Goal: Task Accomplishment & Management: Manage account settings

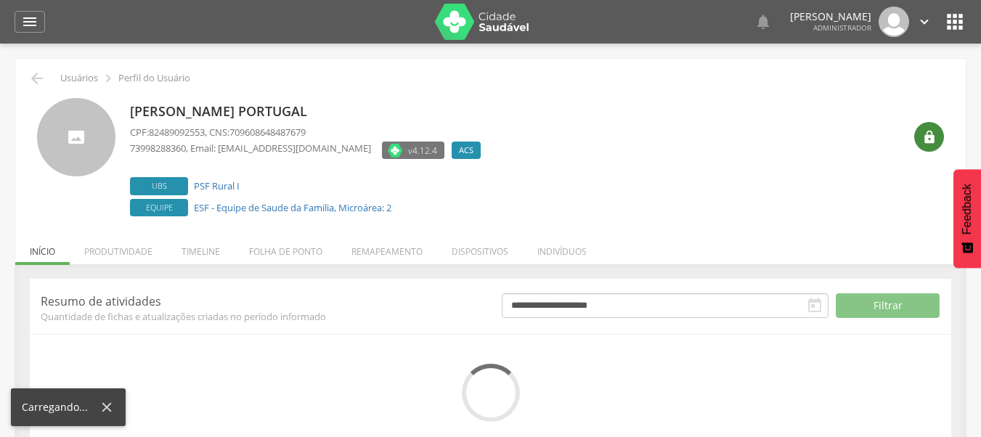
click at [925, 137] on icon "" at bounding box center [930, 137] width 15 height 15
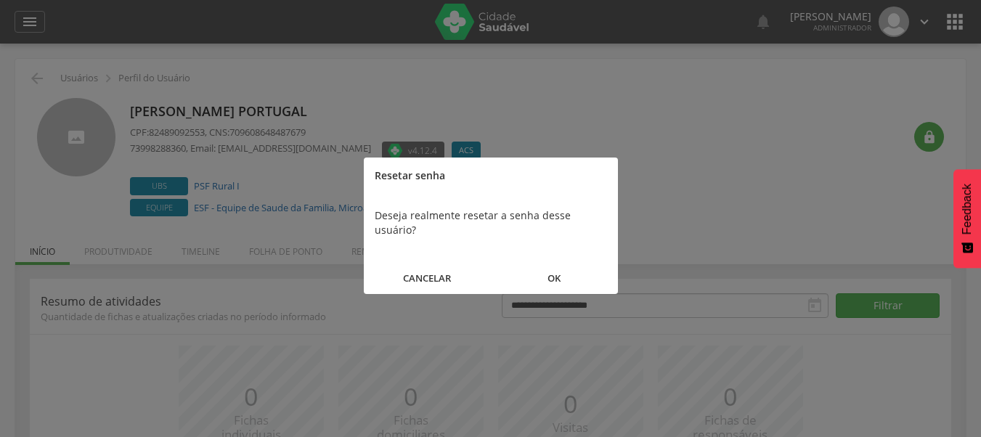
click at [541, 266] on button "OK" at bounding box center [554, 278] width 127 height 31
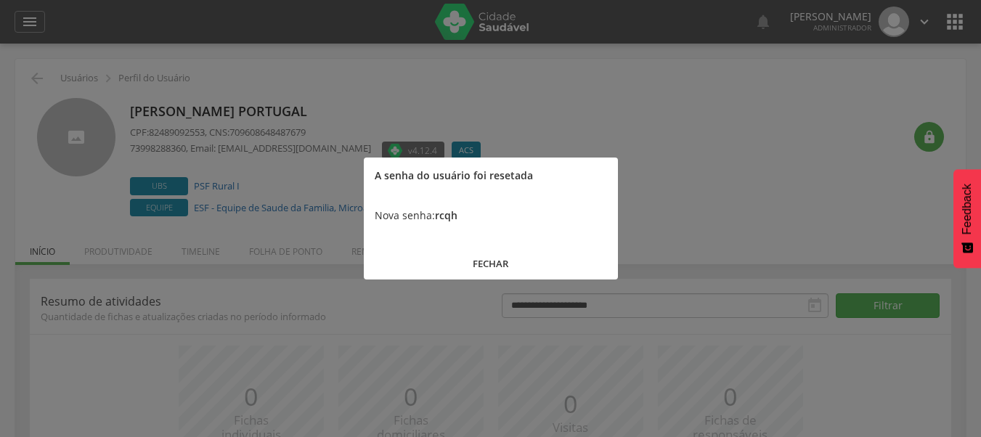
click at [442, 210] on b "rcqh" at bounding box center [446, 216] width 23 height 14
copy b "rcqh"
click at [637, 78] on div at bounding box center [490, 218] width 981 height 437
click at [479, 254] on button "FECHAR" at bounding box center [491, 263] width 254 height 31
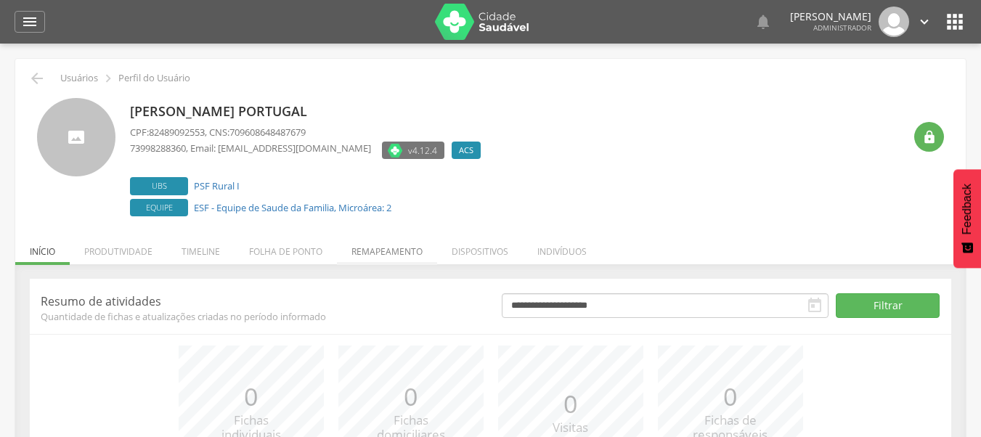
click at [367, 254] on li "Remapeamento" at bounding box center [387, 248] width 100 height 34
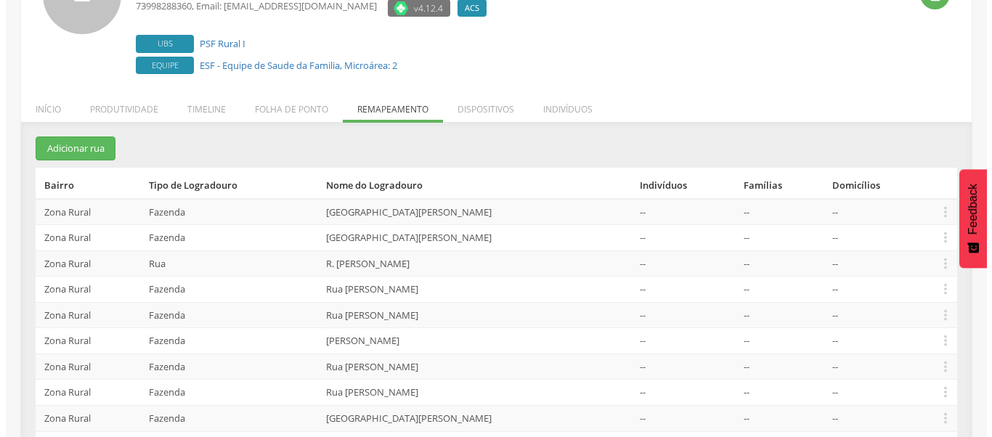
scroll to position [145, 0]
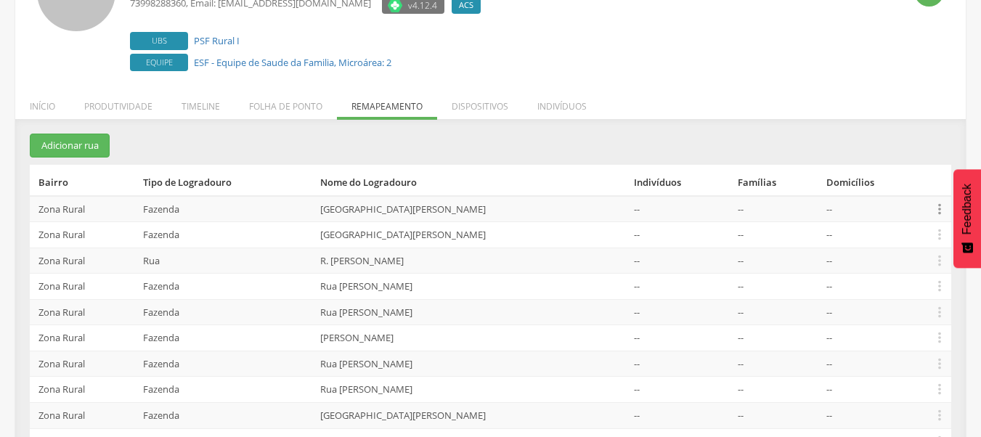
click at [932, 211] on icon "" at bounding box center [940, 209] width 16 height 16
click at [886, 153] on link "Desalocar famílias" at bounding box center [890, 151] width 115 height 18
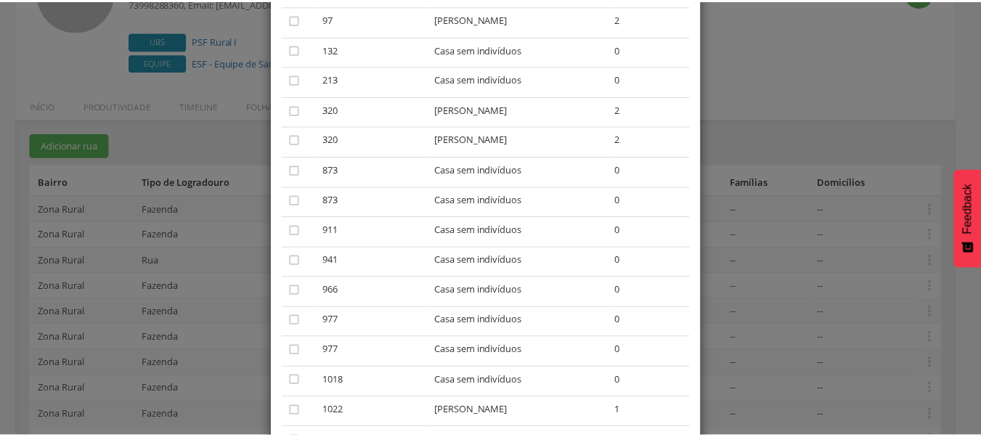
scroll to position [84, 0]
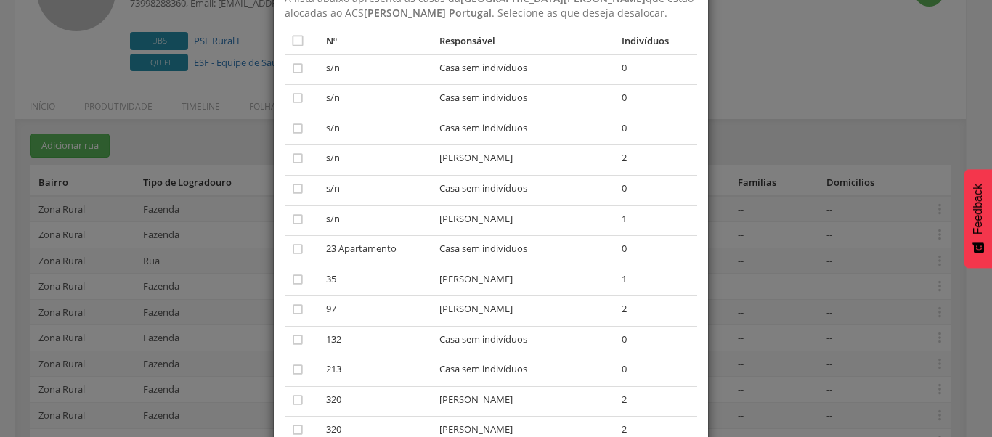
click at [784, 166] on div "× Desalocar Famílias A lista abaixo apresenta as casas da Avenida Getulio Varga…" at bounding box center [496, 218] width 992 height 437
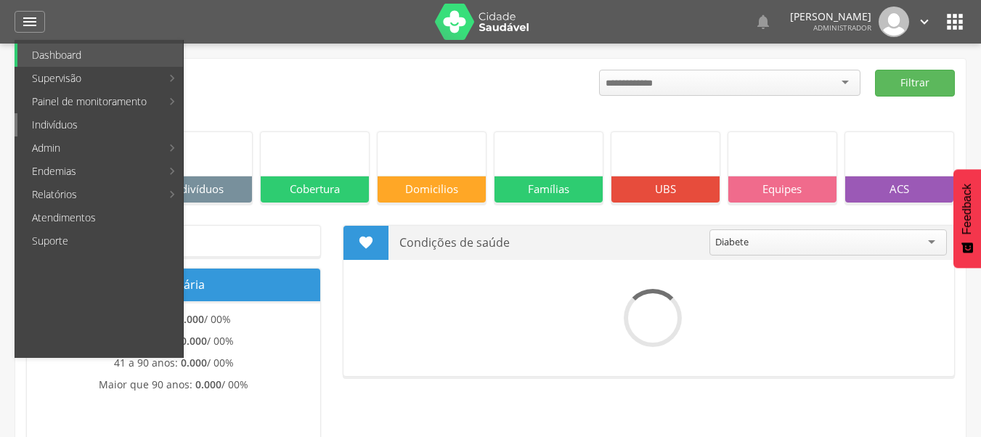
click at [78, 127] on link "Indivíduos" at bounding box center [100, 124] width 166 height 23
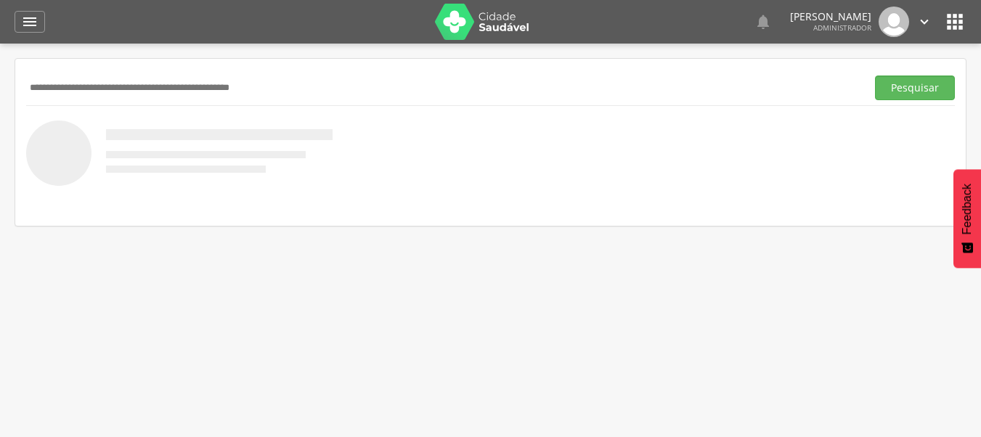
click at [357, 81] on input "text" at bounding box center [443, 88] width 835 height 25
type input "**********"
click at [875, 76] on button "Pesquisar" at bounding box center [915, 88] width 80 height 25
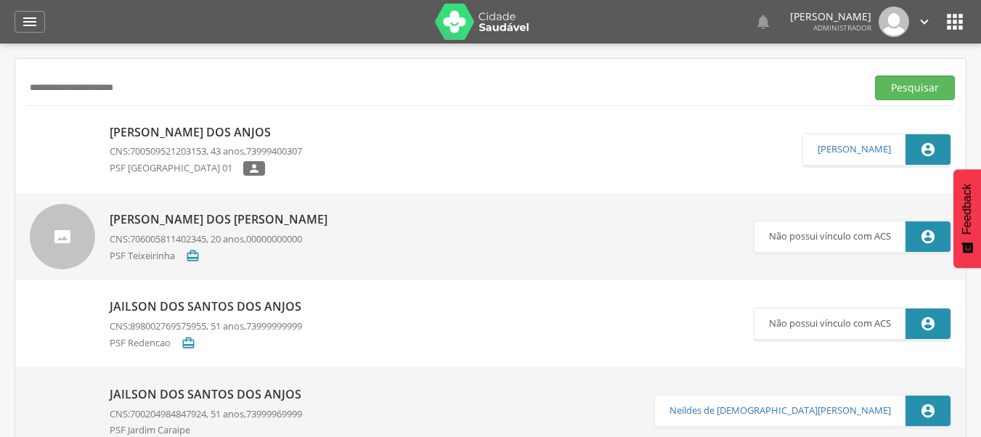
click at [140, 132] on p "Eliana Santos dos Anjos" at bounding box center [206, 132] width 193 height 17
type input "**********"
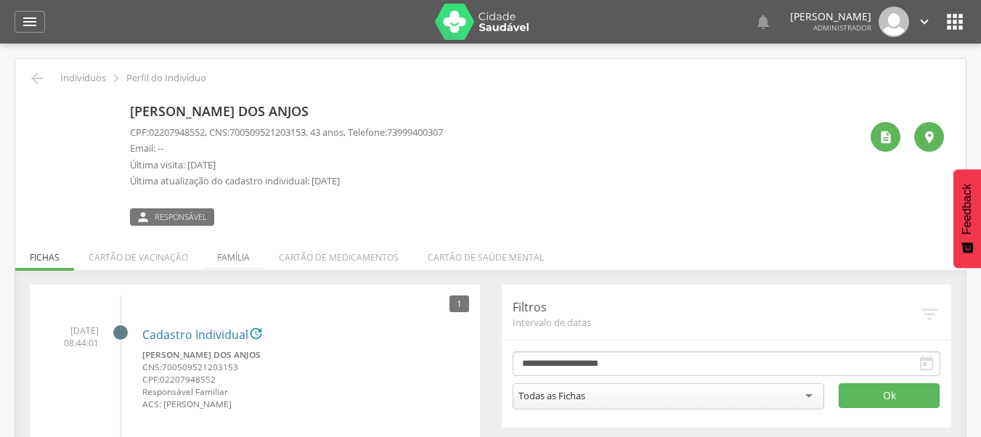
click at [252, 258] on li "Família" at bounding box center [234, 254] width 62 height 34
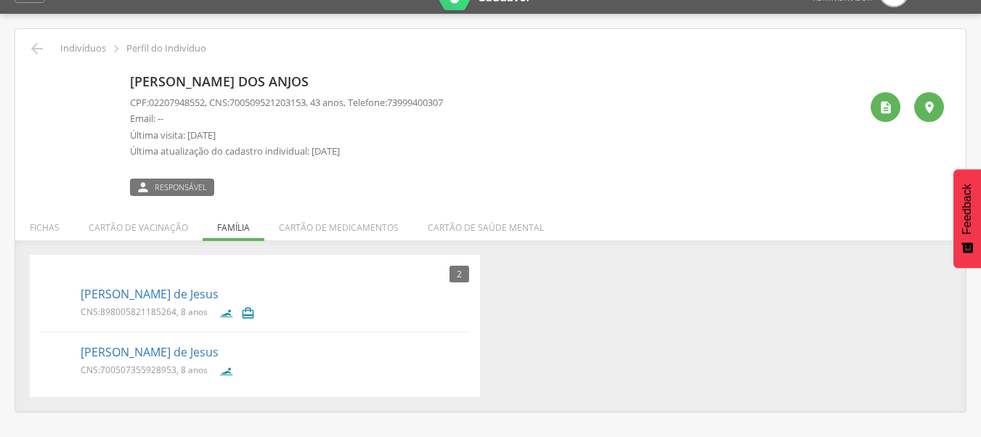
scroll to position [44, 0]
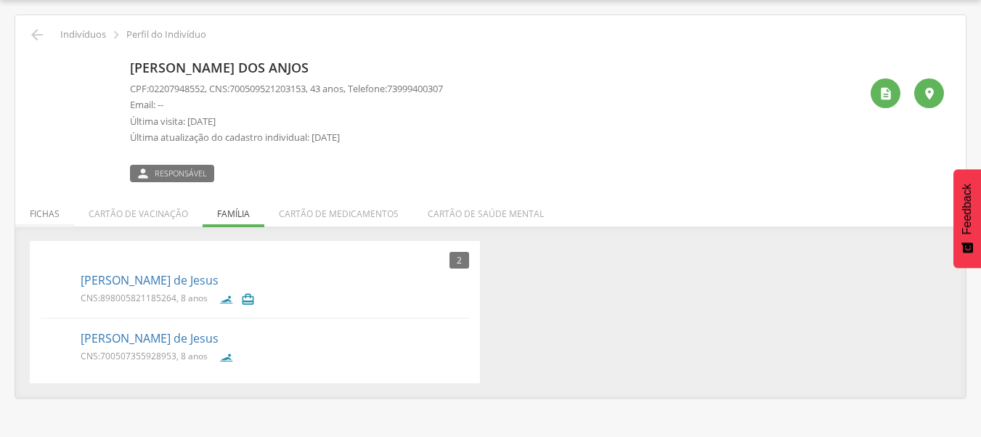
click at [60, 226] on li "Fichas" at bounding box center [44, 210] width 59 height 34
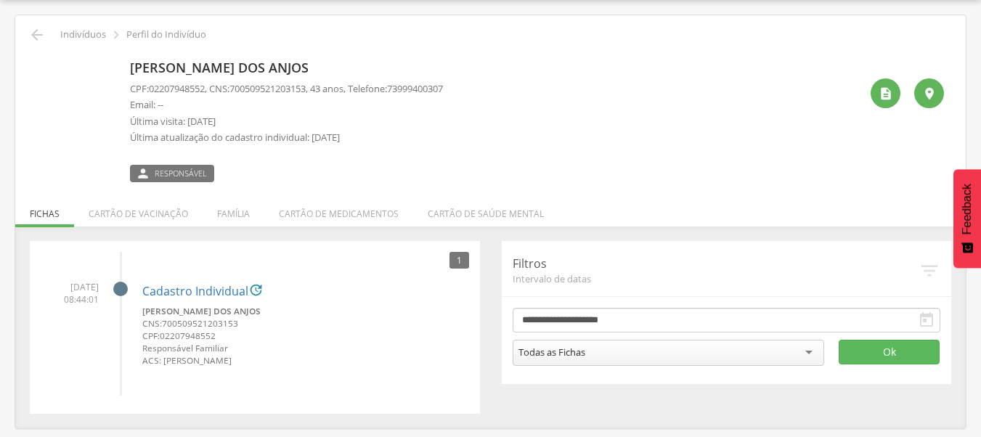
click at [48, 35] on div " Indivíduos  Perfil do Indivíduo" at bounding box center [490, 34] width 929 height 17
click at [40, 35] on icon "" at bounding box center [36, 34] width 17 height 17
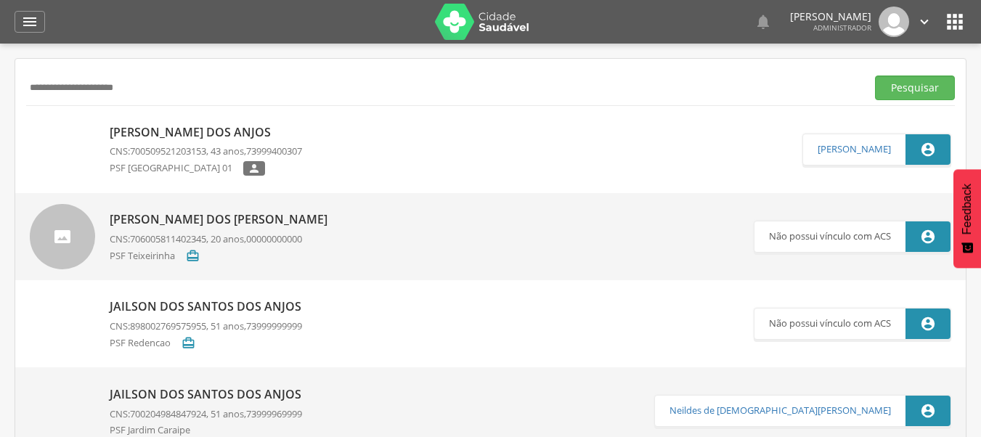
click at [948, 23] on icon "" at bounding box center [955, 21] width 23 height 23
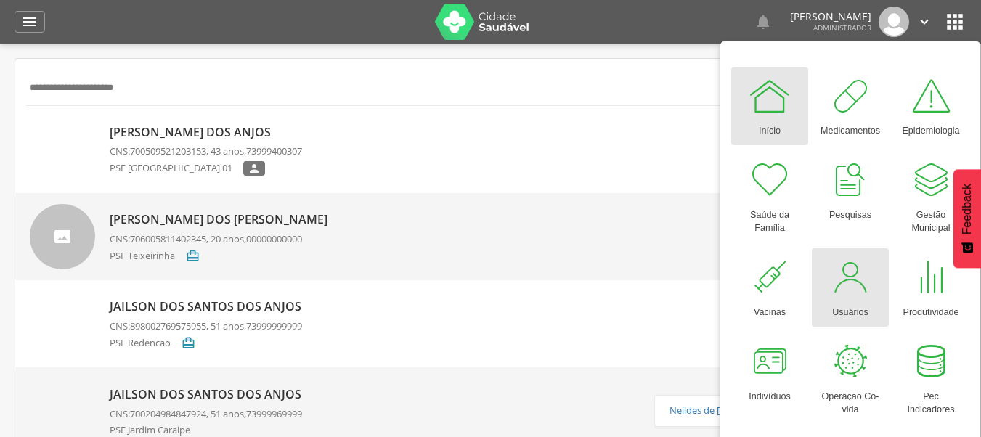
click at [853, 275] on div at bounding box center [851, 278] width 44 height 44
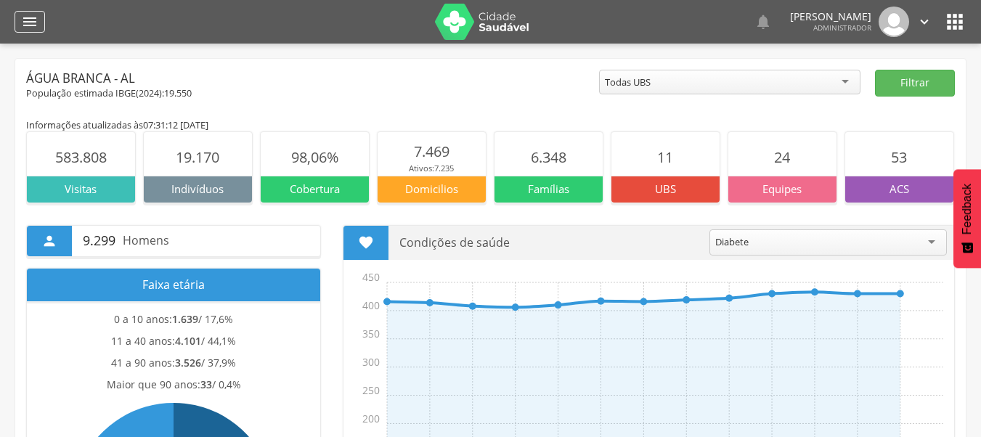
click at [32, 25] on icon "" at bounding box center [29, 21] width 17 height 17
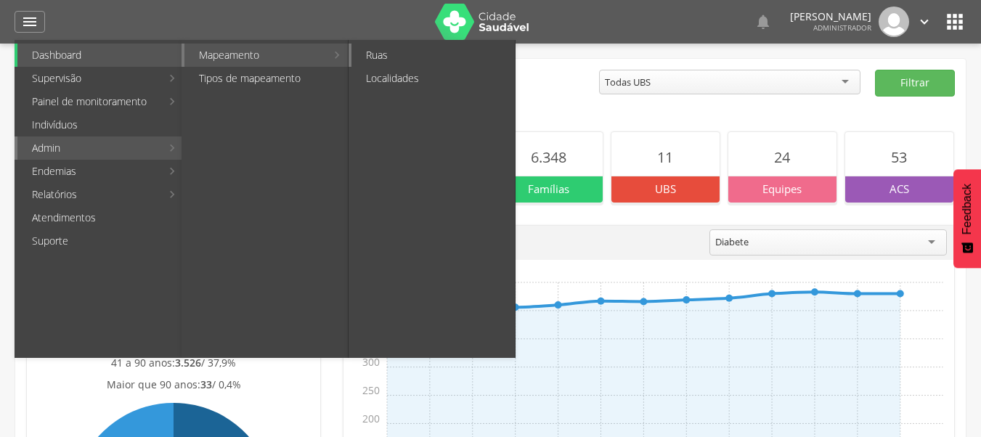
click at [377, 51] on link "Ruas" at bounding box center [433, 55] width 163 height 23
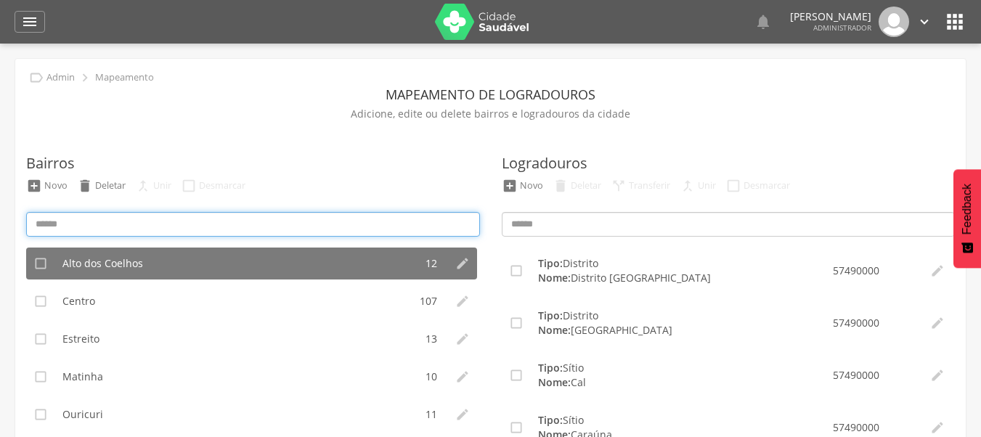
click at [187, 222] on input at bounding box center [253, 224] width 454 height 25
type input "*********"
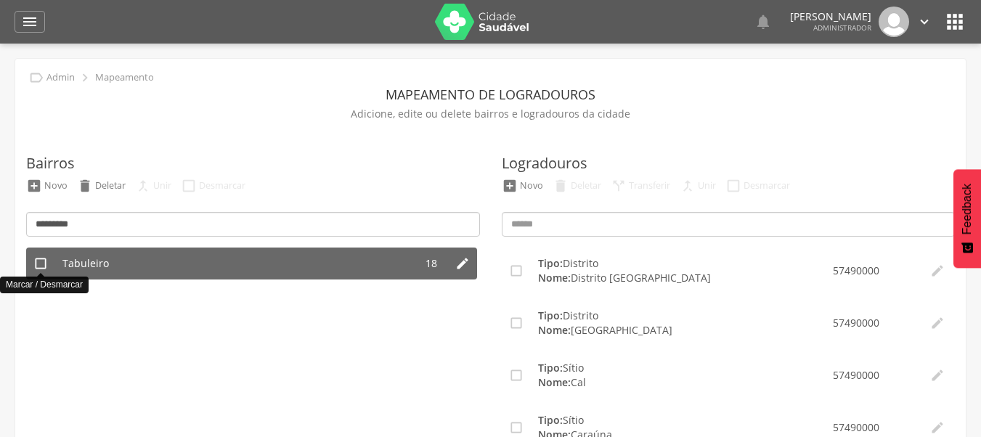
click at [37, 263] on icon "" at bounding box center [40, 263] width 15 height 15
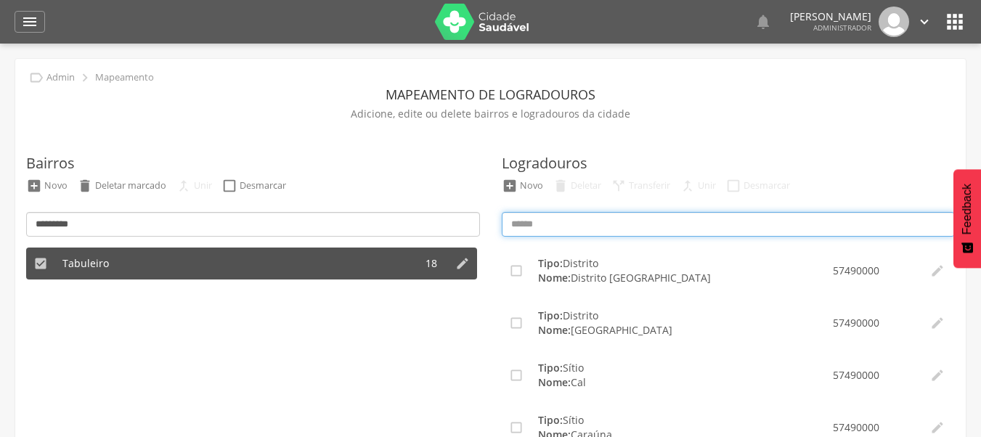
click at [655, 216] on input at bounding box center [729, 224] width 454 height 25
type input "***"
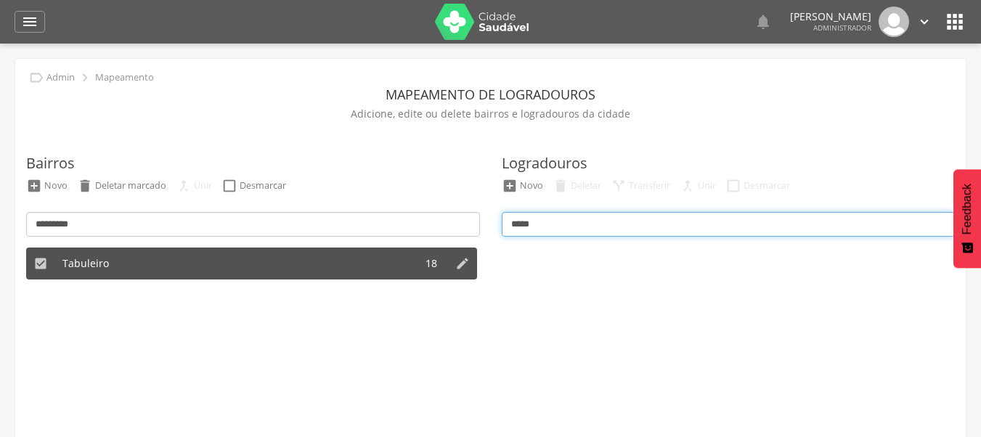
type input "****"
type input "**"
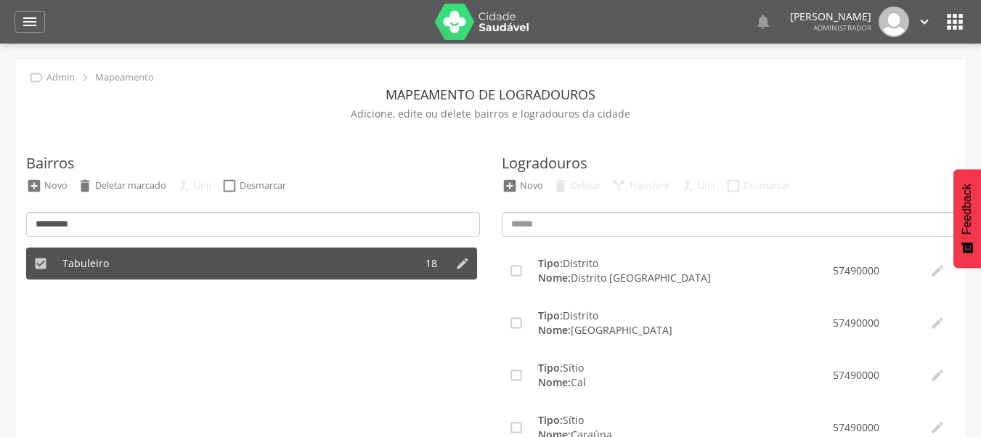
click at [443, 163] on div "Bairros  Novo  Deletar marcado  Unir  Desmarcar *********  Alto dos Coelho…" at bounding box center [253, 367] width 454 height 487
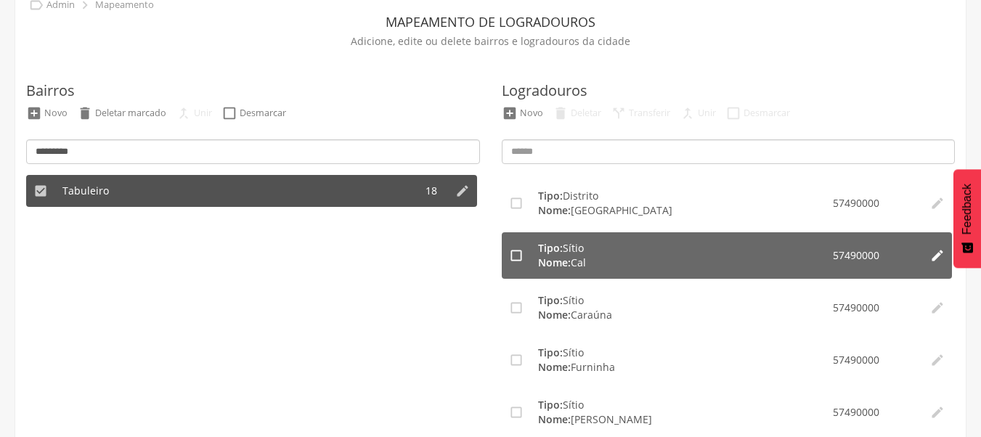
scroll to position [73, 0]
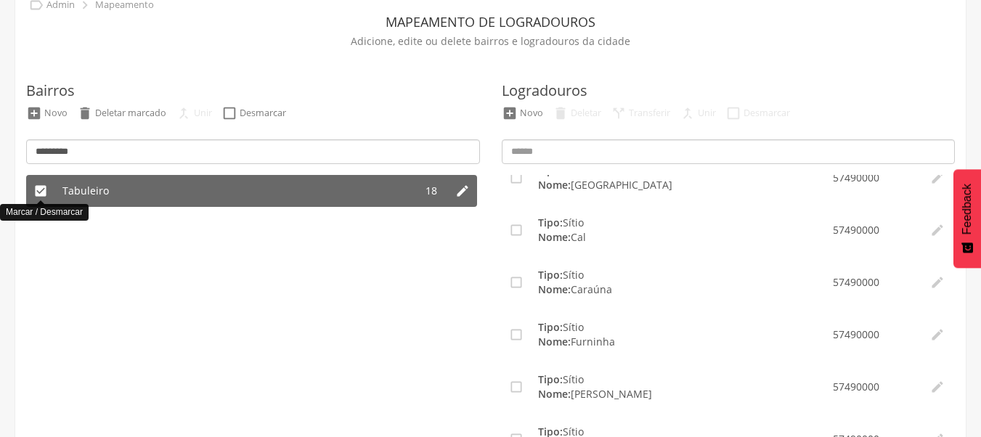
click at [41, 195] on icon "" at bounding box center [40, 191] width 15 height 15
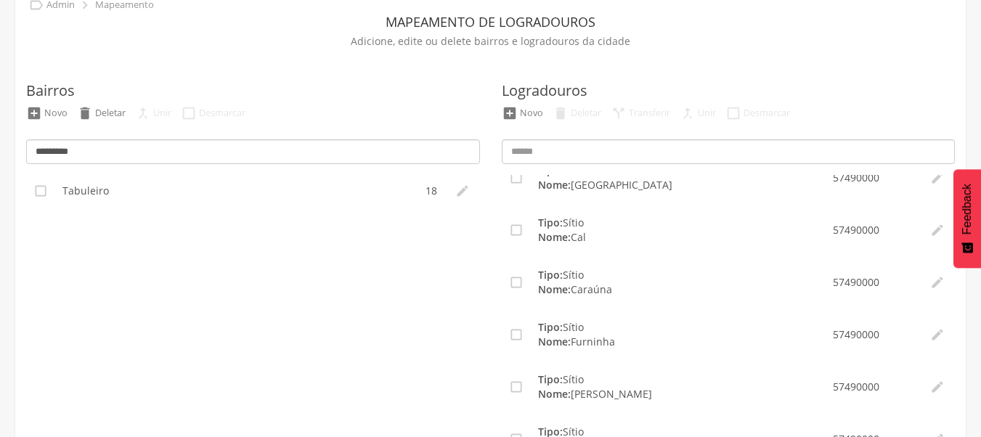
click at [243, 166] on div "Bairros  Novo  Deletar  Unir  Desmarcar *********  Alto dos Coelhos 12  …" at bounding box center [253, 295] width 454 height 487
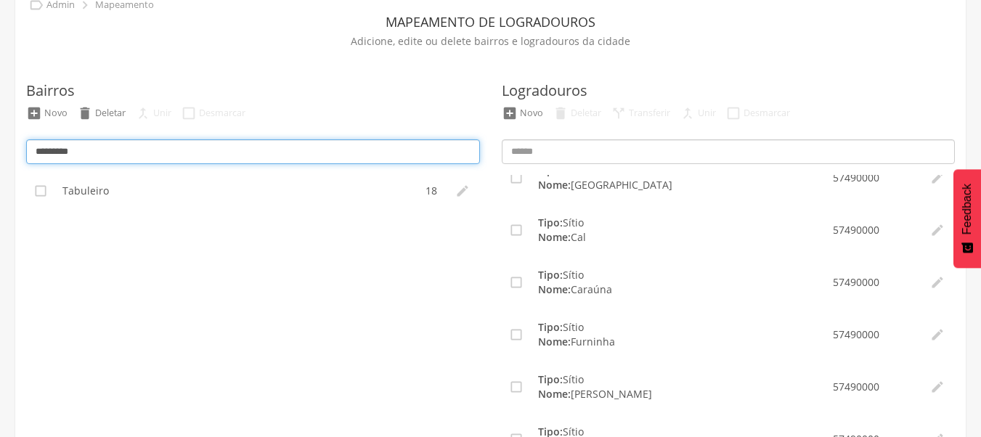
click at [254, 142] on input "*********" at bounding box center [253, 151] width 454 height 25
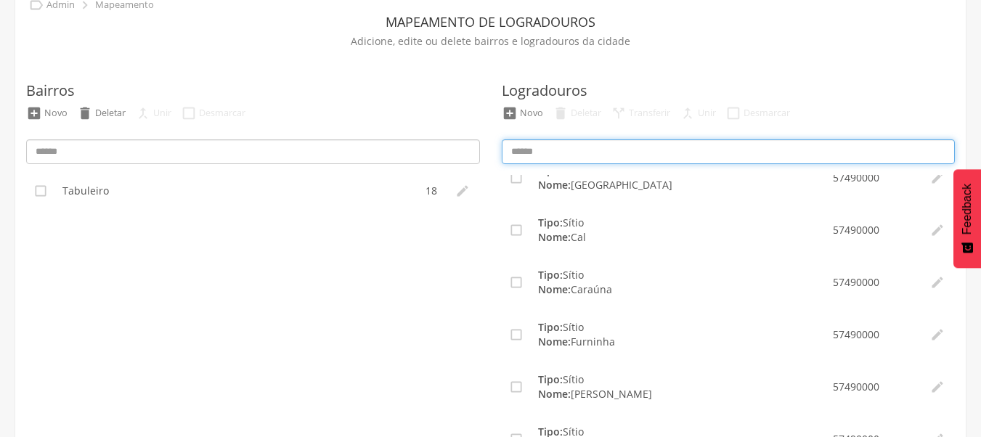
click at [570, 155] on input at bounding box center [729, 151] width 454 height 25
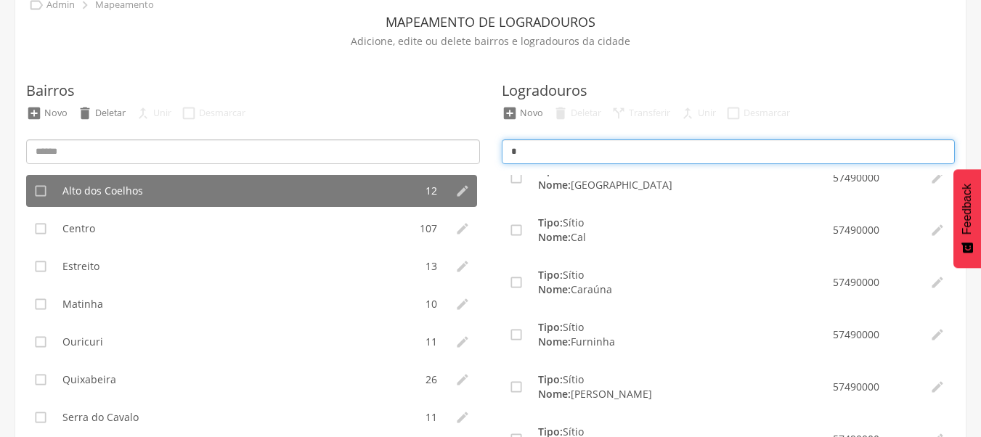
type input "**"
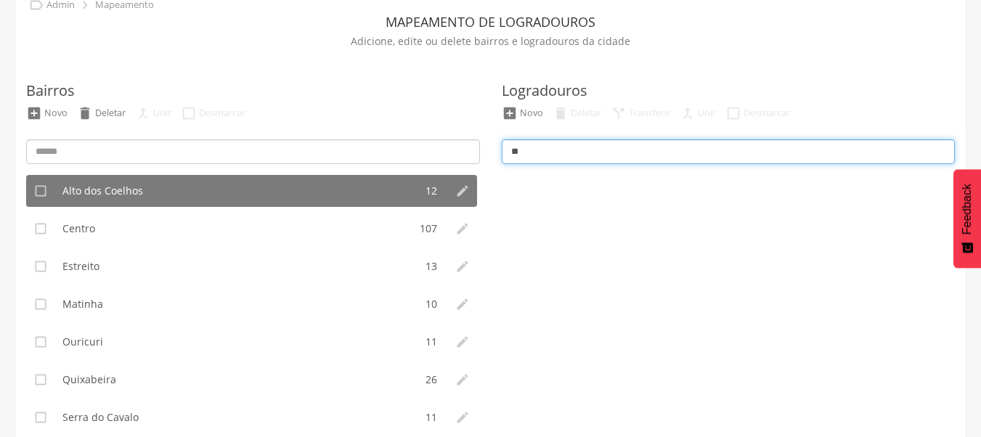
scroll to position [0, 0]
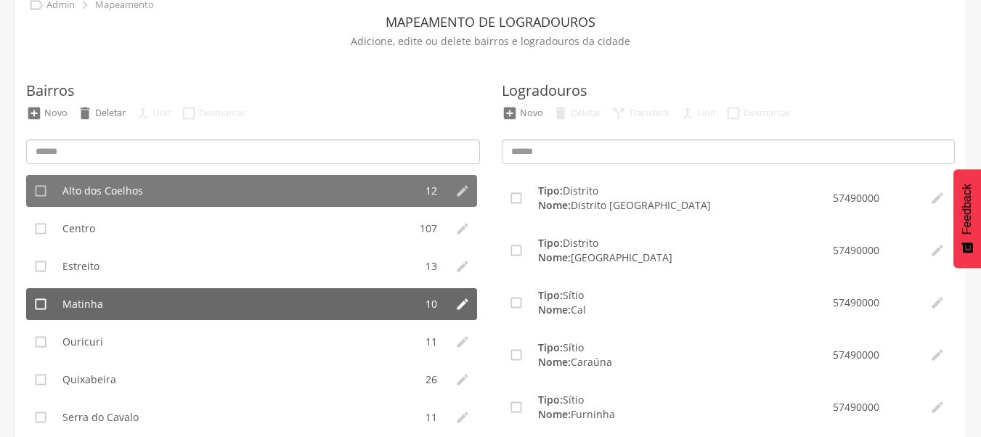
click at [101, 299] on span "Matinha" at bounding box center [82, 304] width 41 height 15
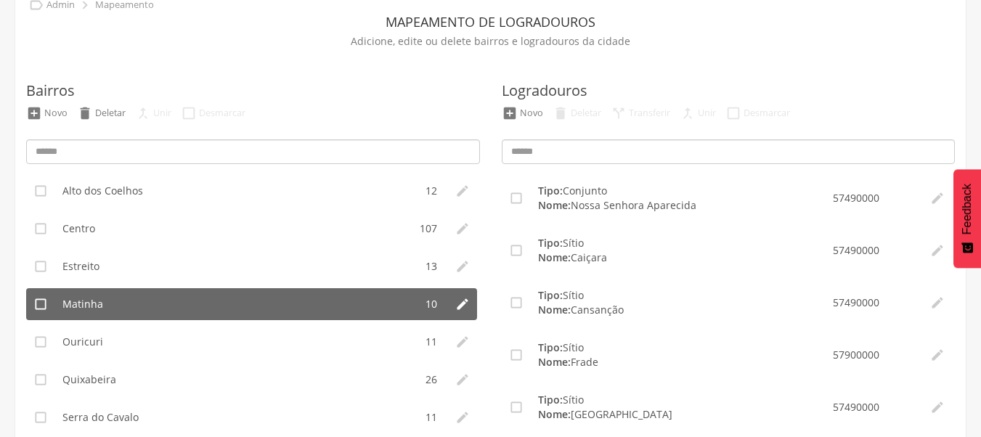
click at [36, 312] on li "" at bounding box center [40, 304] width 29 height 32
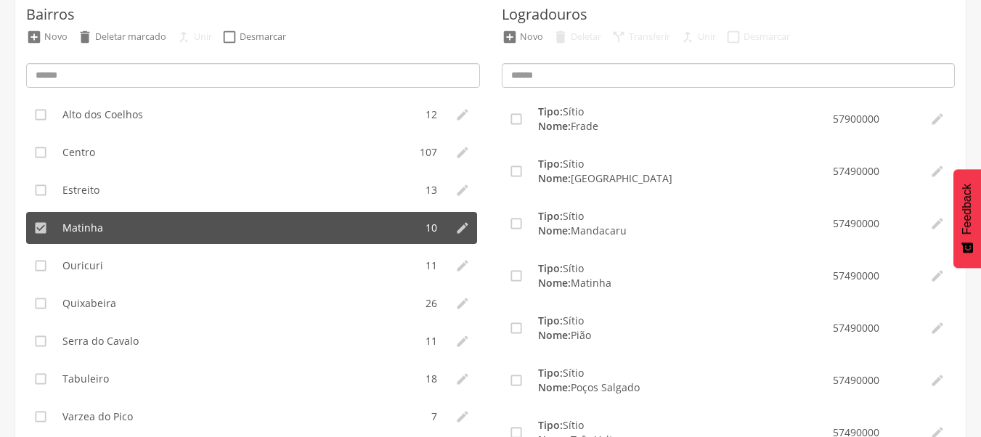
scroll to position [124, 0]
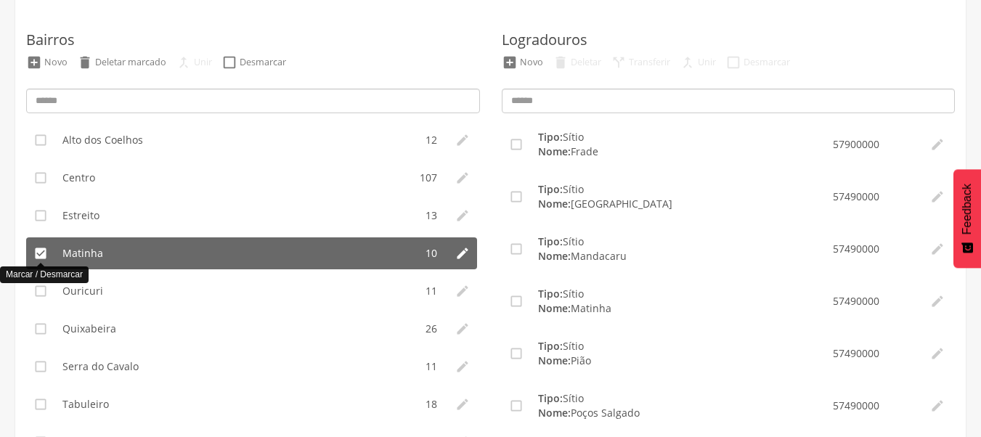
click at [39, 259] on icon "" at bounding box center [40, 253] width 15 height 15
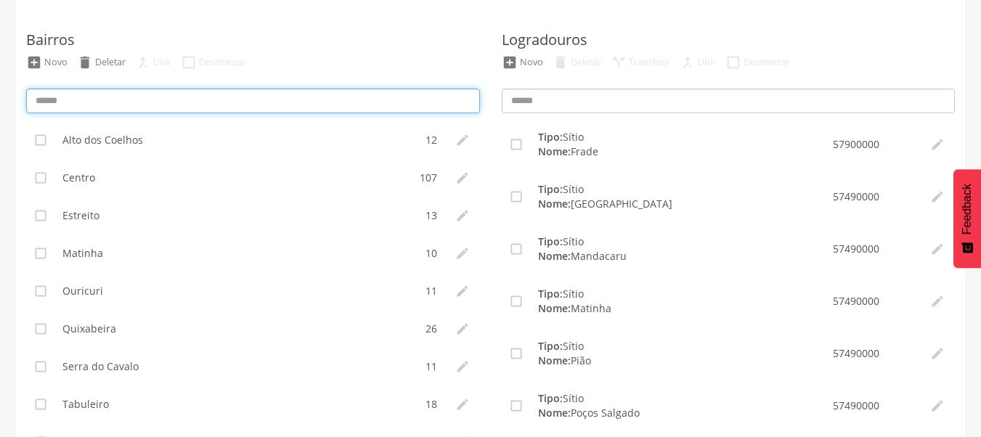
click at [163, 94] on input at bounding box center [253, 101] width 454 height 25
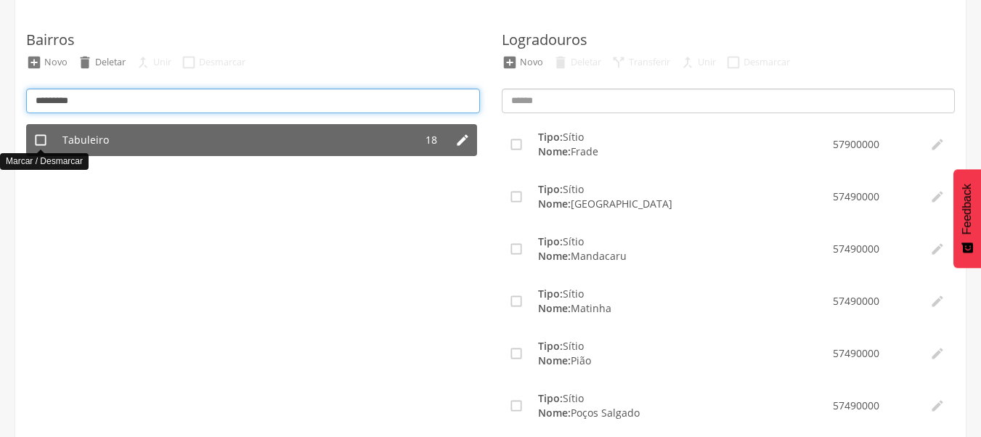
type input "*********"
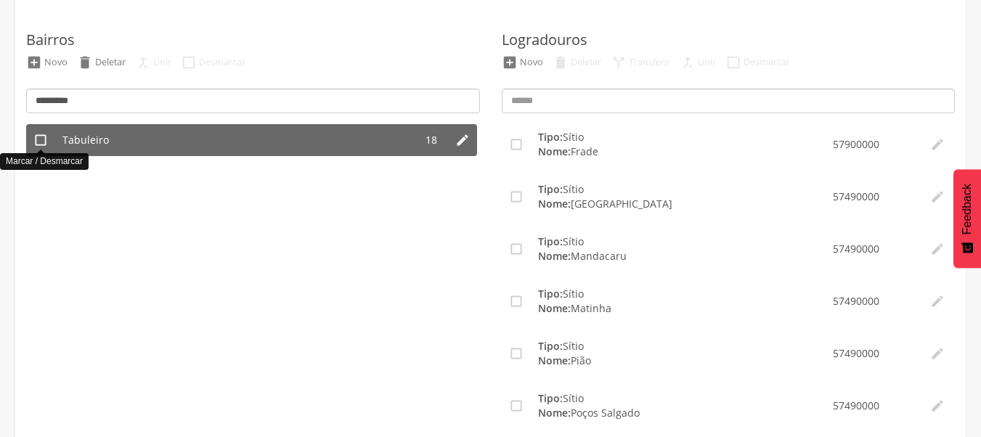
click at [40, 139] on icon "" at bounding box center [40, 140] width 15 height 15
click at [291, 154] on li "Tabuleiro" at bounding box center [235, 140] width 360 height 32
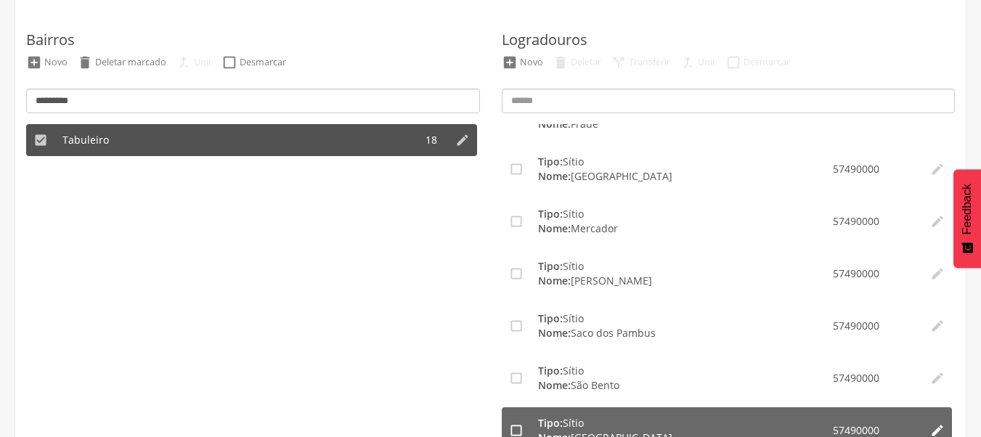
scroll to position [578, 0]
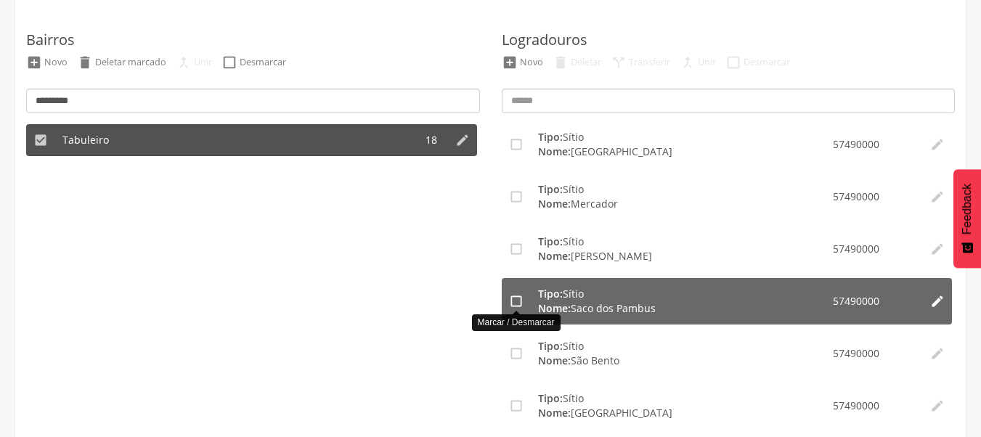
click at [520, 300] on icon "" at bounding box center [516, 301] width 15 height 15
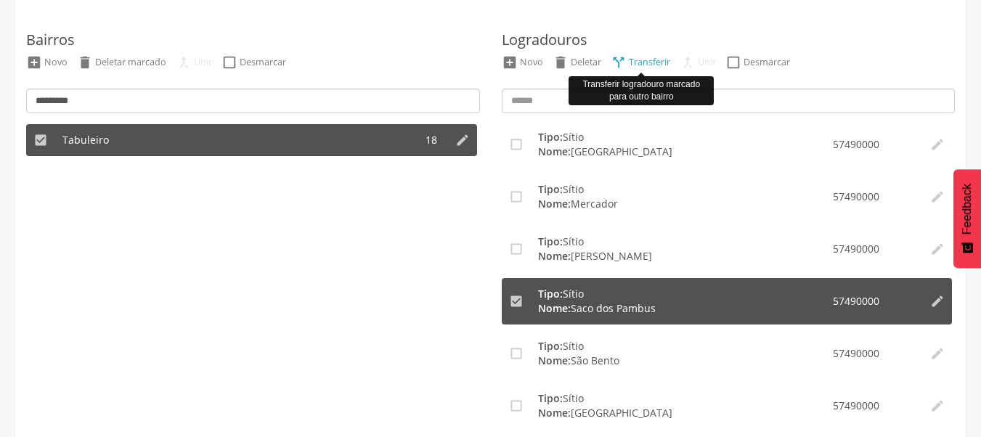
click at [650, 58] on div "Transferir" at bounding box center [649, 62] width 41 height 12
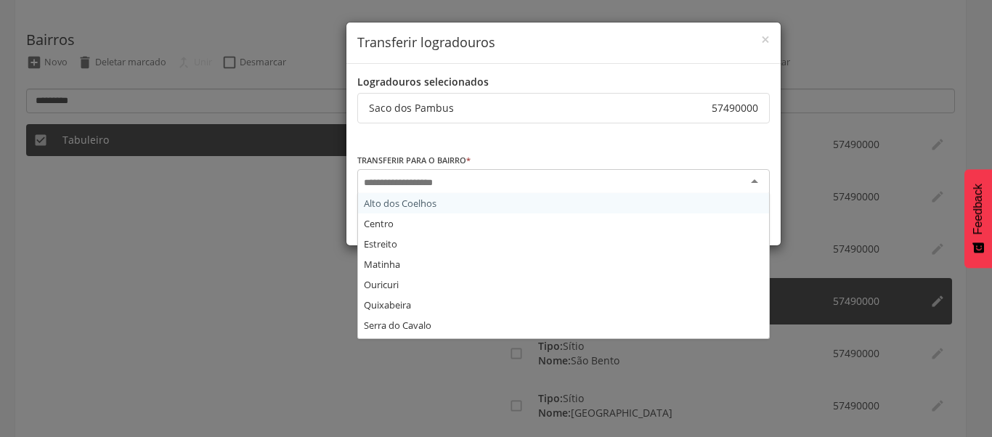
click at [495, 181] on div at bounding box center [563, 182] width 413 height 26
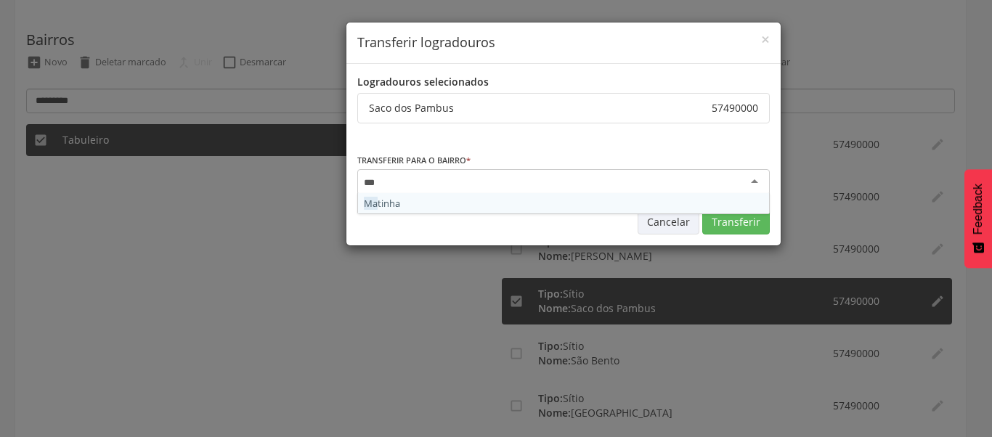
type input "****"
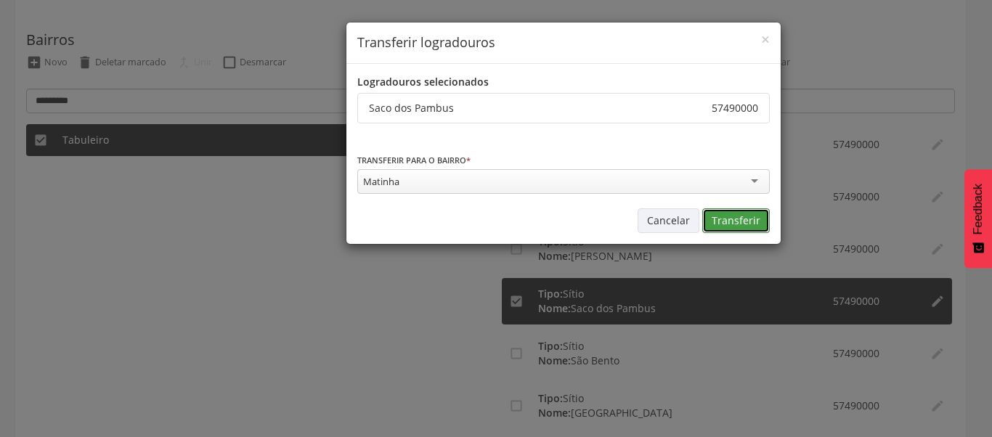
click at [720, 218] on button "Transferir" at bounding box center [737, 221] width 68 height 25
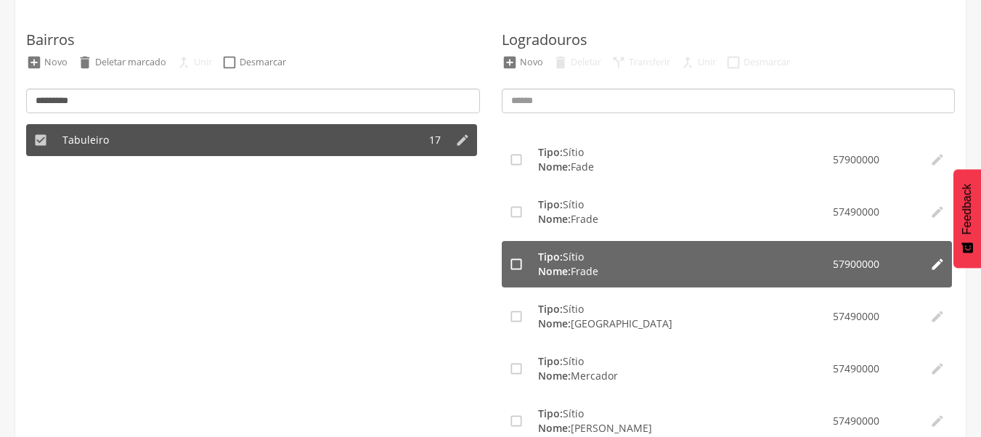
scroll to position [381, 0]
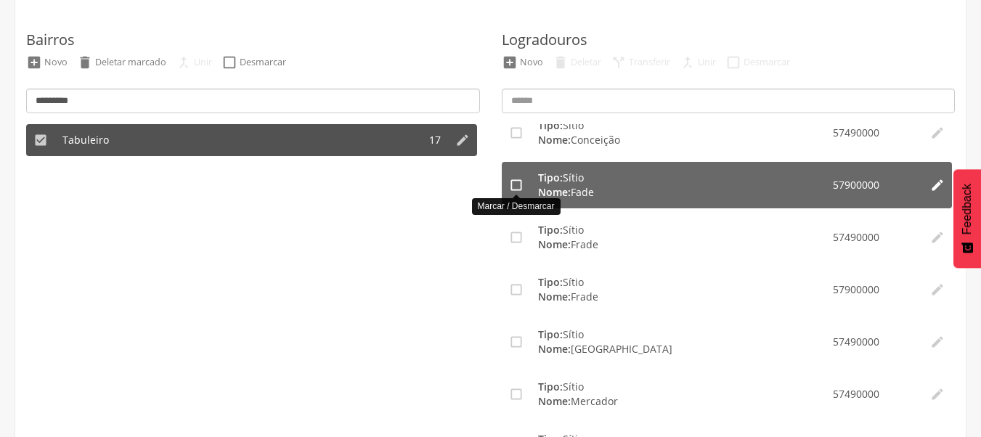
click at [517, 182] on icon "" at bounding box center [516, 185] width 15 height 15
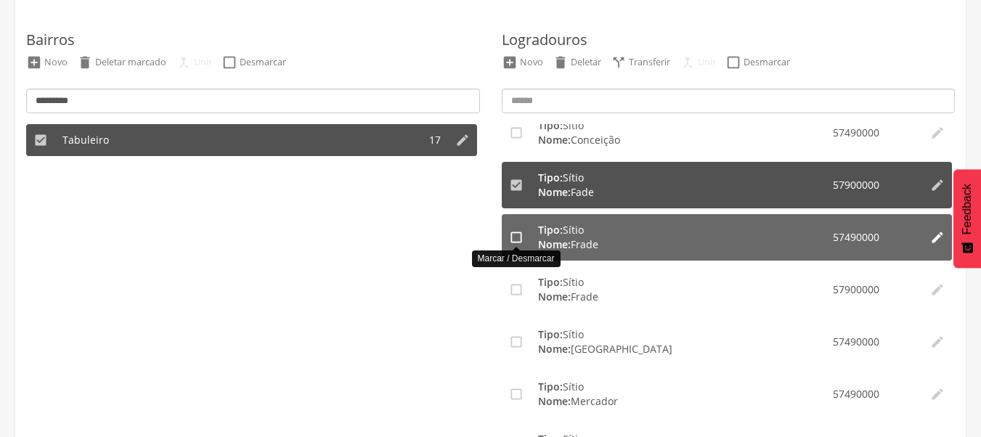
click at [514, 234] on icon "" at bounding box center [516, 237] width 15 height 15
click at [923, 240] on li "" at bounding box center [937, 237] width 29 height 46
click at [931, 240] on icon "" at bounding box center [938, 237] width 15 height 15
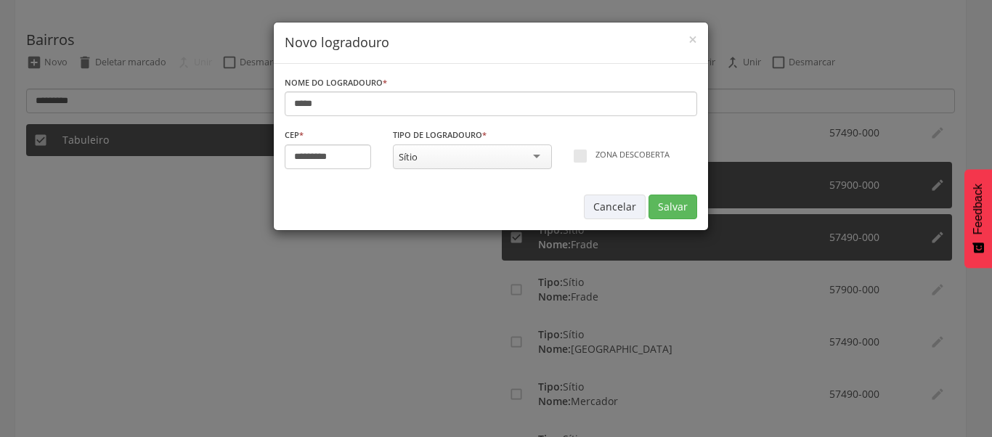
click at [317, 301] on div "**********" at bounding box center [496, 218] width 992 height 437
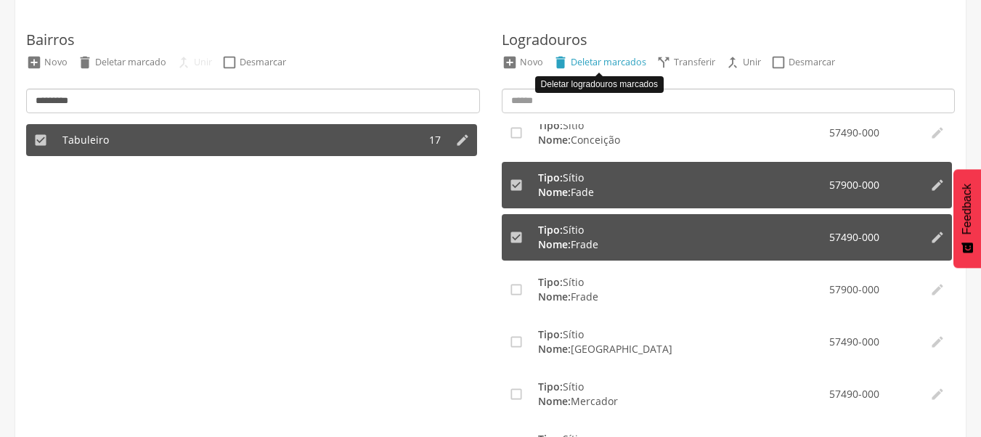
click at [593, 65] on div "Deletar marcados" at bounding box center [609, 62] width 76 height 12
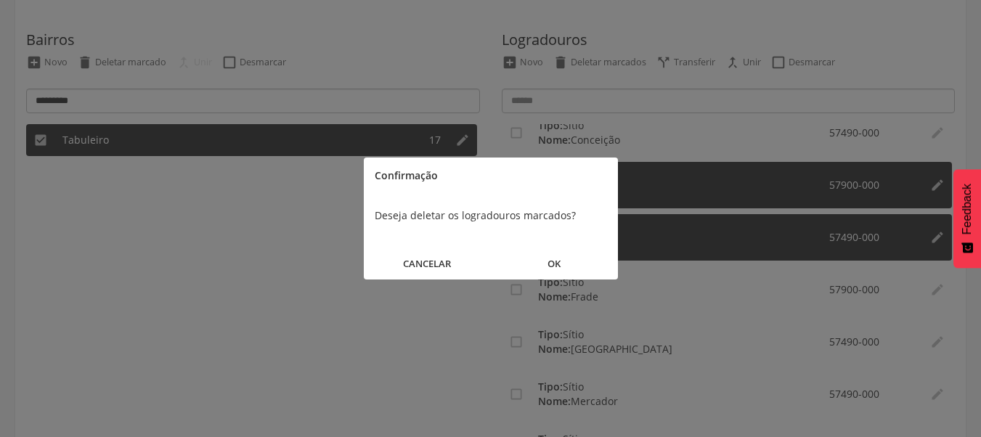
click at [556, 267] on button "OK" at bounding box center [554, 263] width 127 height 31
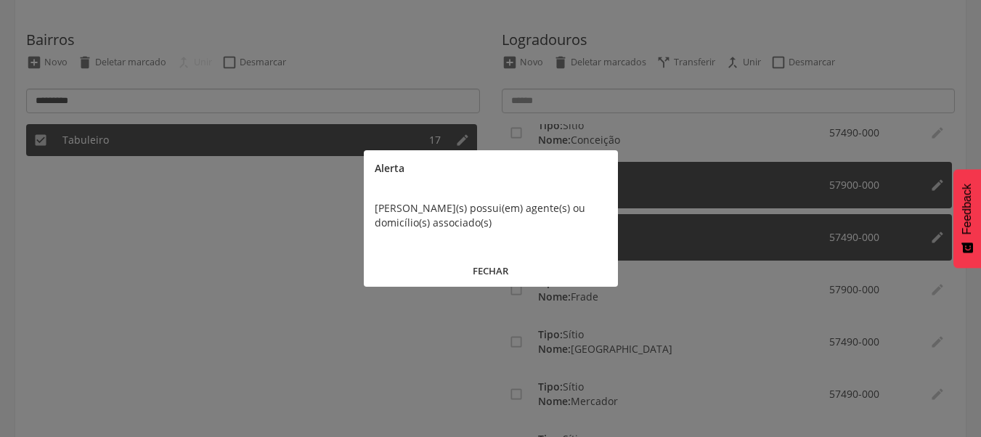
click at [505, 267] on button "FECHAR" at bounding box center [491, 271] width 254 height 31
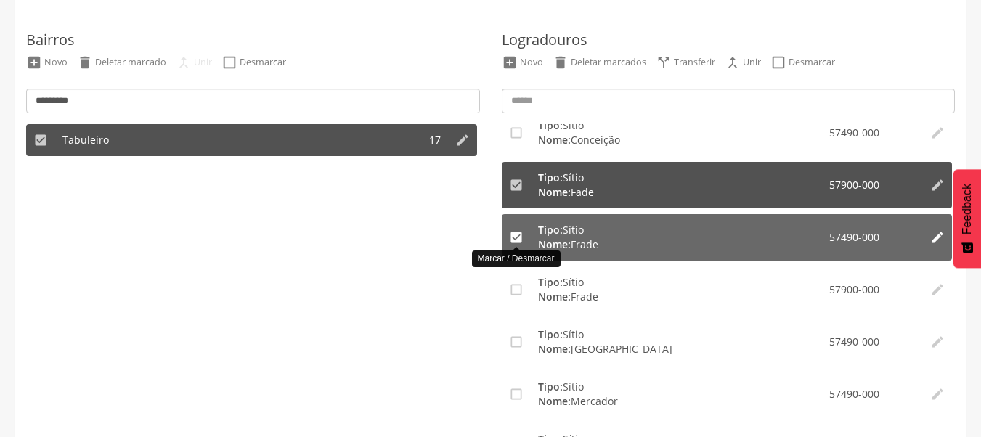
click at [521, 230] on icon "" at bounding box center [516, 237] width 15 height 15
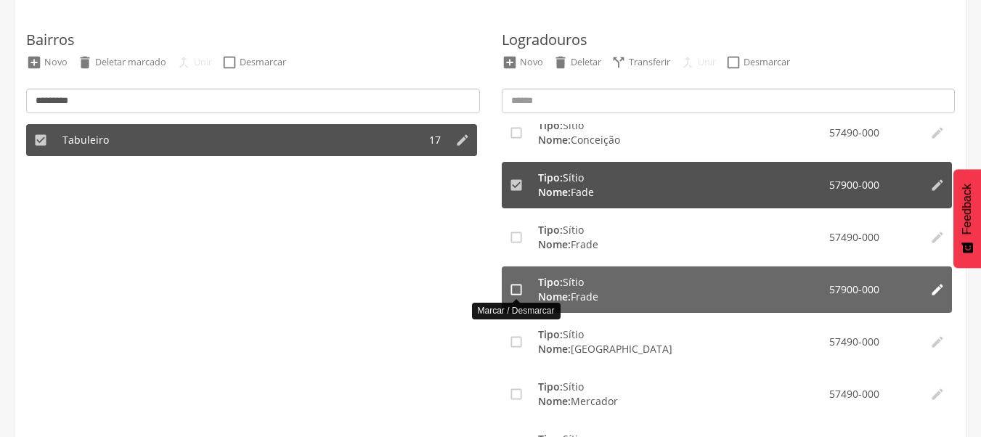
click at [517, 288] on icon "" at bounding box center [516, 290] width 15 height 15
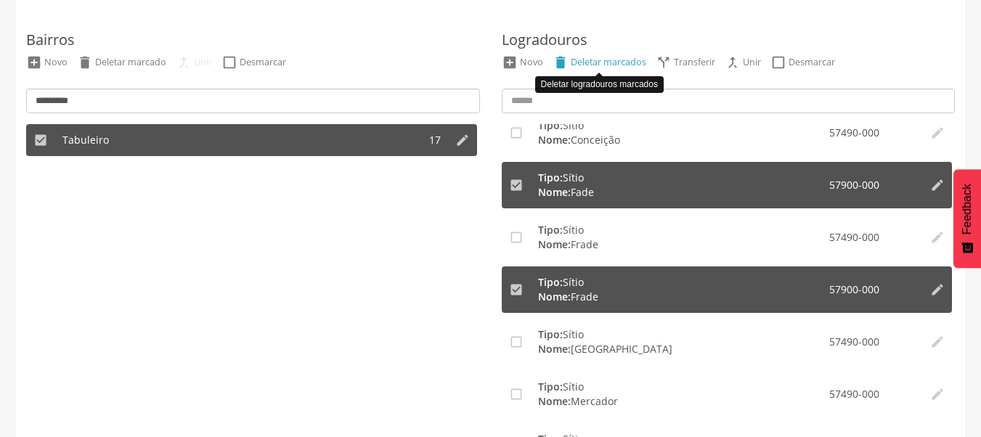
click at [574, 65] on div "Deletar marcados" at bounding box center [609, 62] width 76 height 12
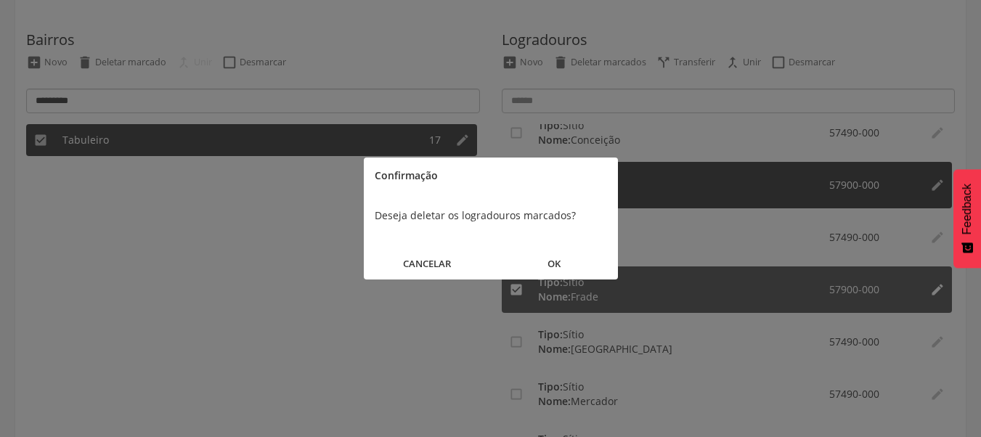
click at [566, 272] on button "OK" at bounding box center [554, 263] width 127 height 31
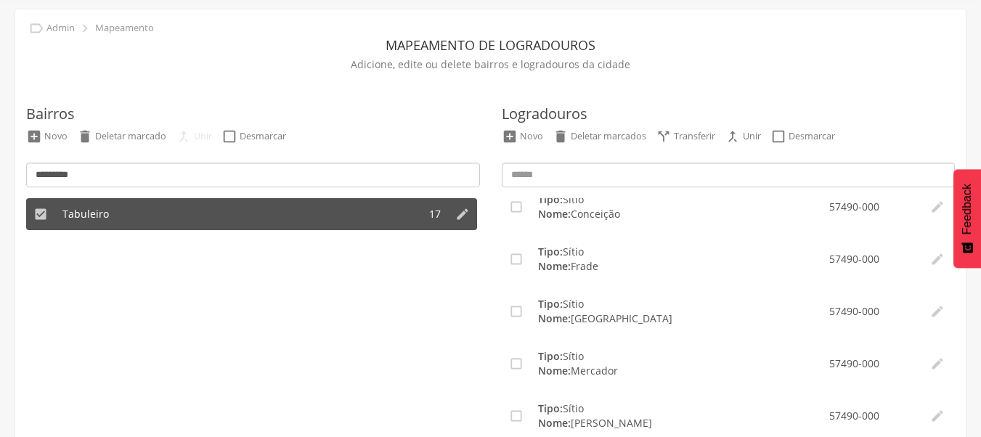
scroll to position [0, 0]
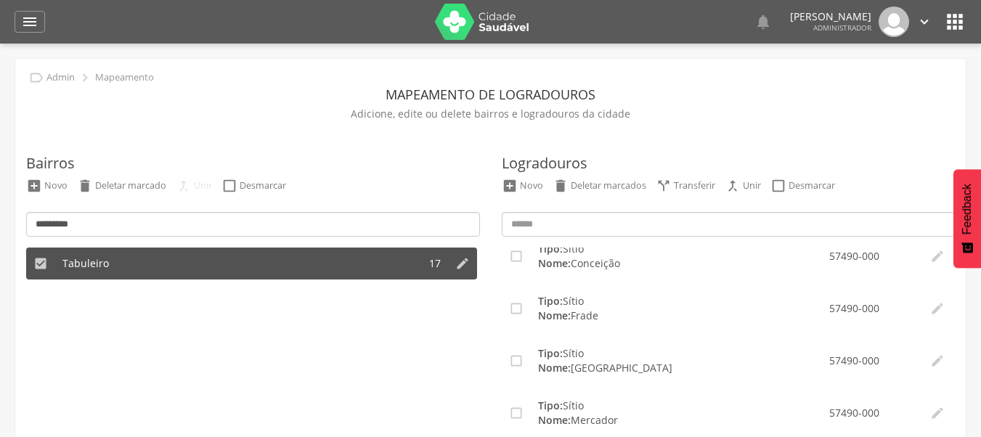
click at [48, 21] on div " Dashboard Supervisão Produtividade Mapa da cidade Mapa de cobertura Ranking A…" at bounding box center [491, 22] width 952 height 44
click at [43, 22] on div "" at bounding box center [30, 22] width 31 height 22
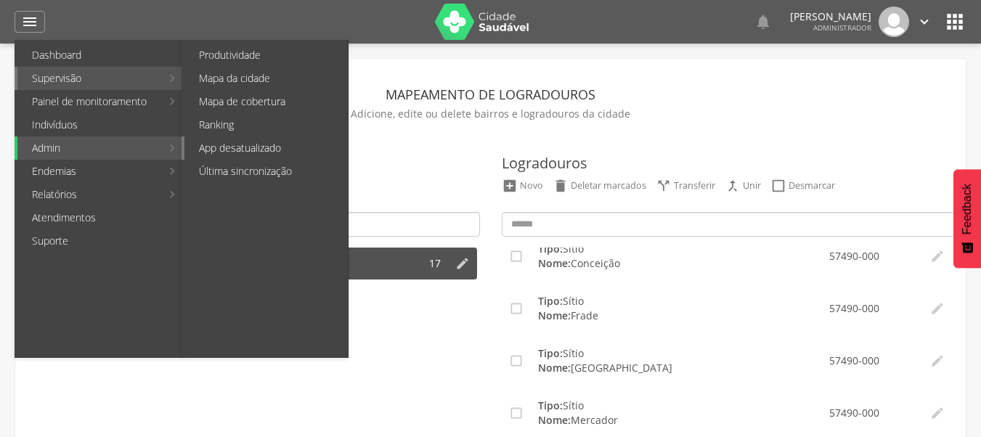
click at [275, 148] on link "App desatualizado" at bounding box center [266, 148] width 163 height 23
